Goal: Transaction & Acquisition: Download file/media

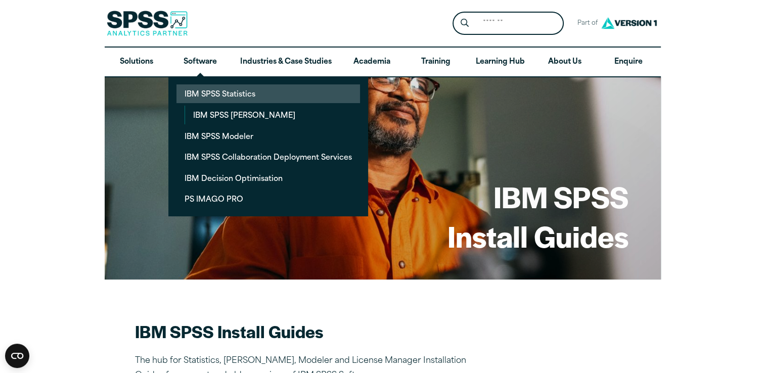
click at [240, 96] on link "IBM SPSS Statistics" at bounding box center [268, 93] width 184 height 19
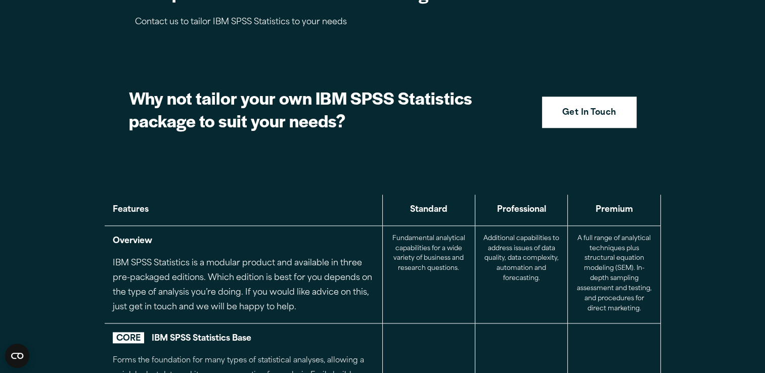
scroll to position [1039, 0]
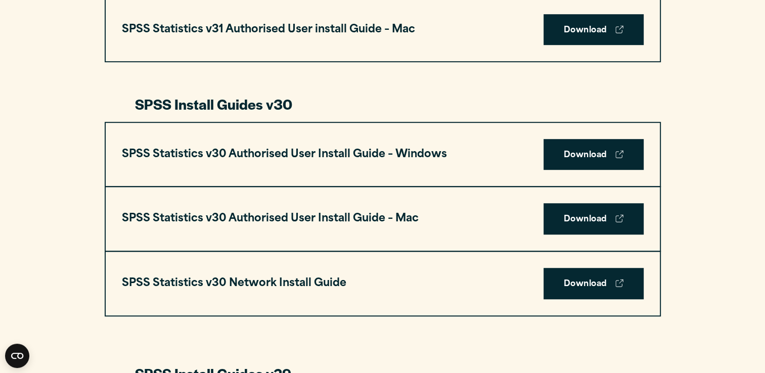
scroll to position [661, 0]
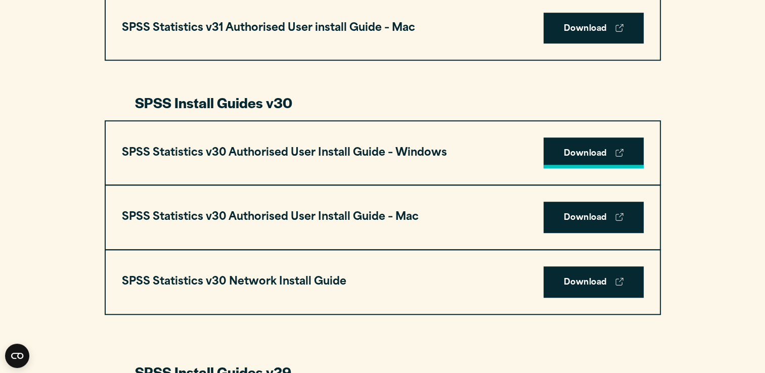
click at [591, 152] on link "Download" at bounding box center [594, 153] width 100 height 31
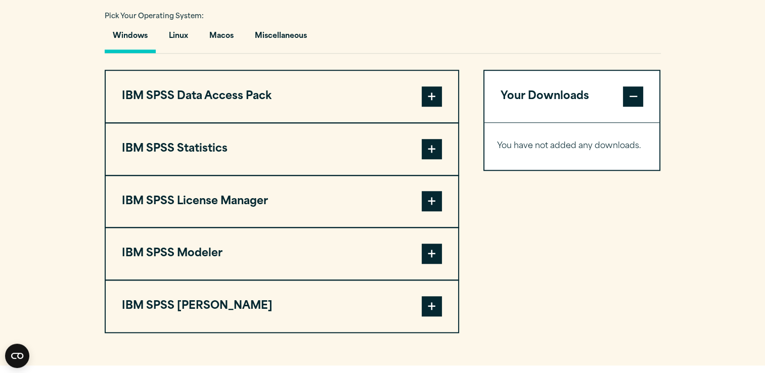
scroll to position [750, 0]
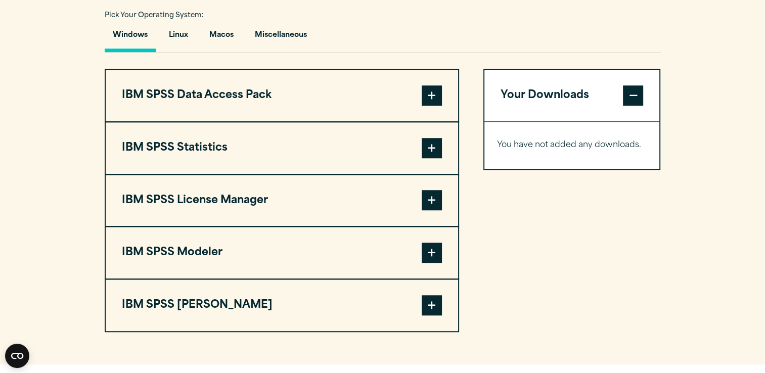
click at [274, 150] on button "IBM SPSS Statistics" at bounding box center [282, 148] width 352 height 52
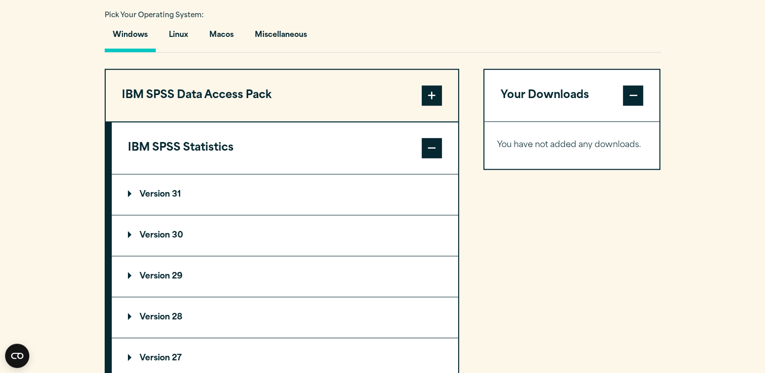
click at [210, 230] on summary "Version 30" at bounding box center [285, 235] width 346 height 40
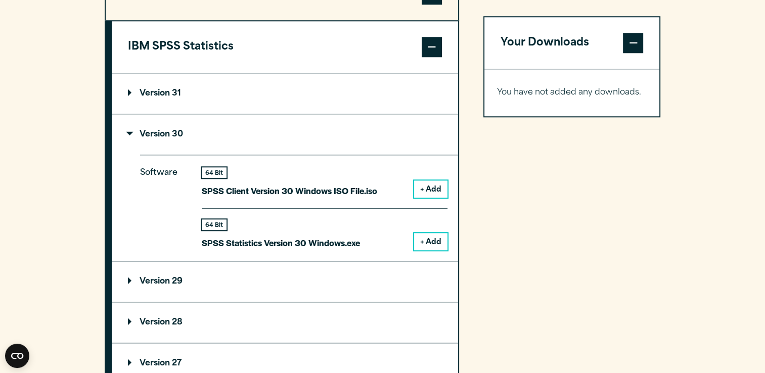
scroll to position [853, 0]
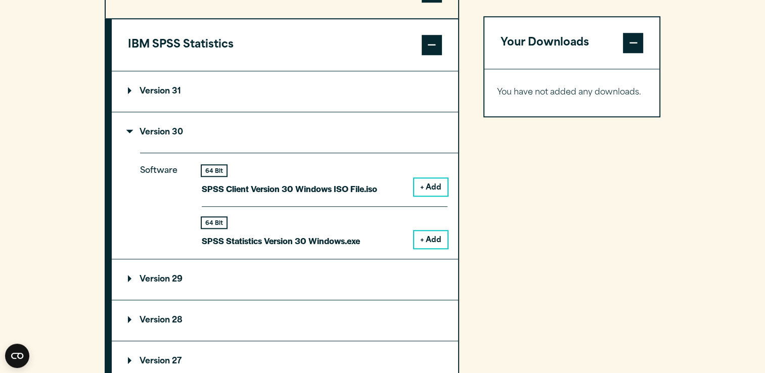
click at [426, 236] on button "+ Add" at bounding box center [430, 239] width 33 height 17
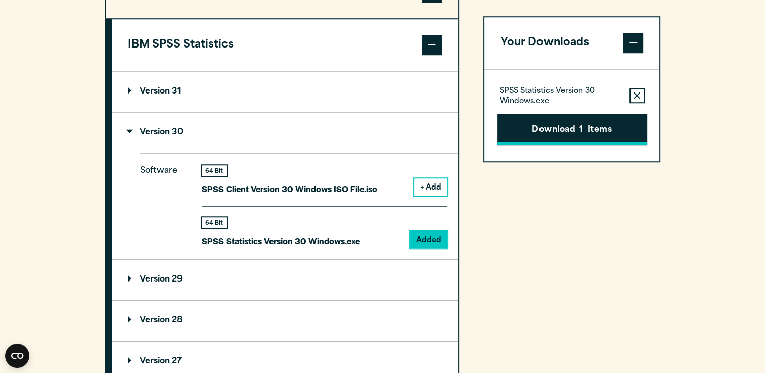
click at [586, 137] on button "Download 1 Items" at bounding box center [572, 129] width 150 height 31
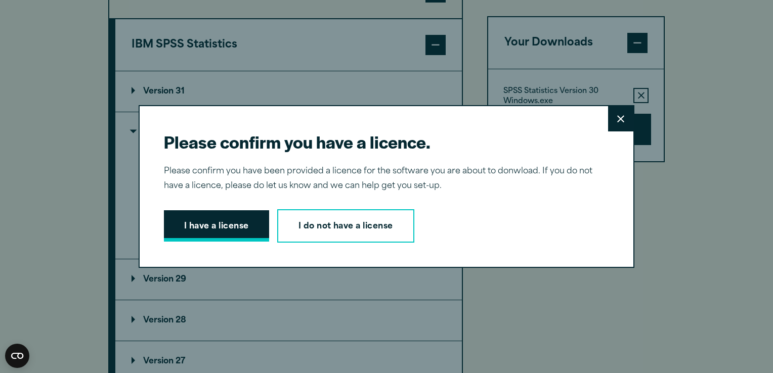
click at [222, 234] on button "I have a license" at bounding box center [216, 225] width 105 height 31
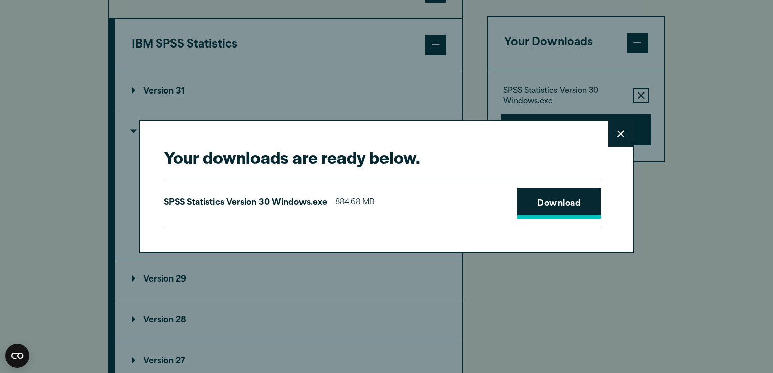
click at [523, 203] on link "Download" at bounding box center [559, 203] width 84 height 31
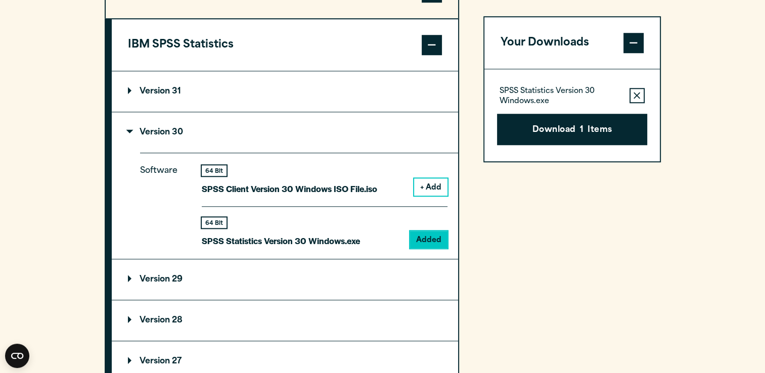
click at [82, 219] on div "Close" at bounding box center [382, 186] width 765 height 373
